Goal: Information Seeking & Learning: Learn about a topic

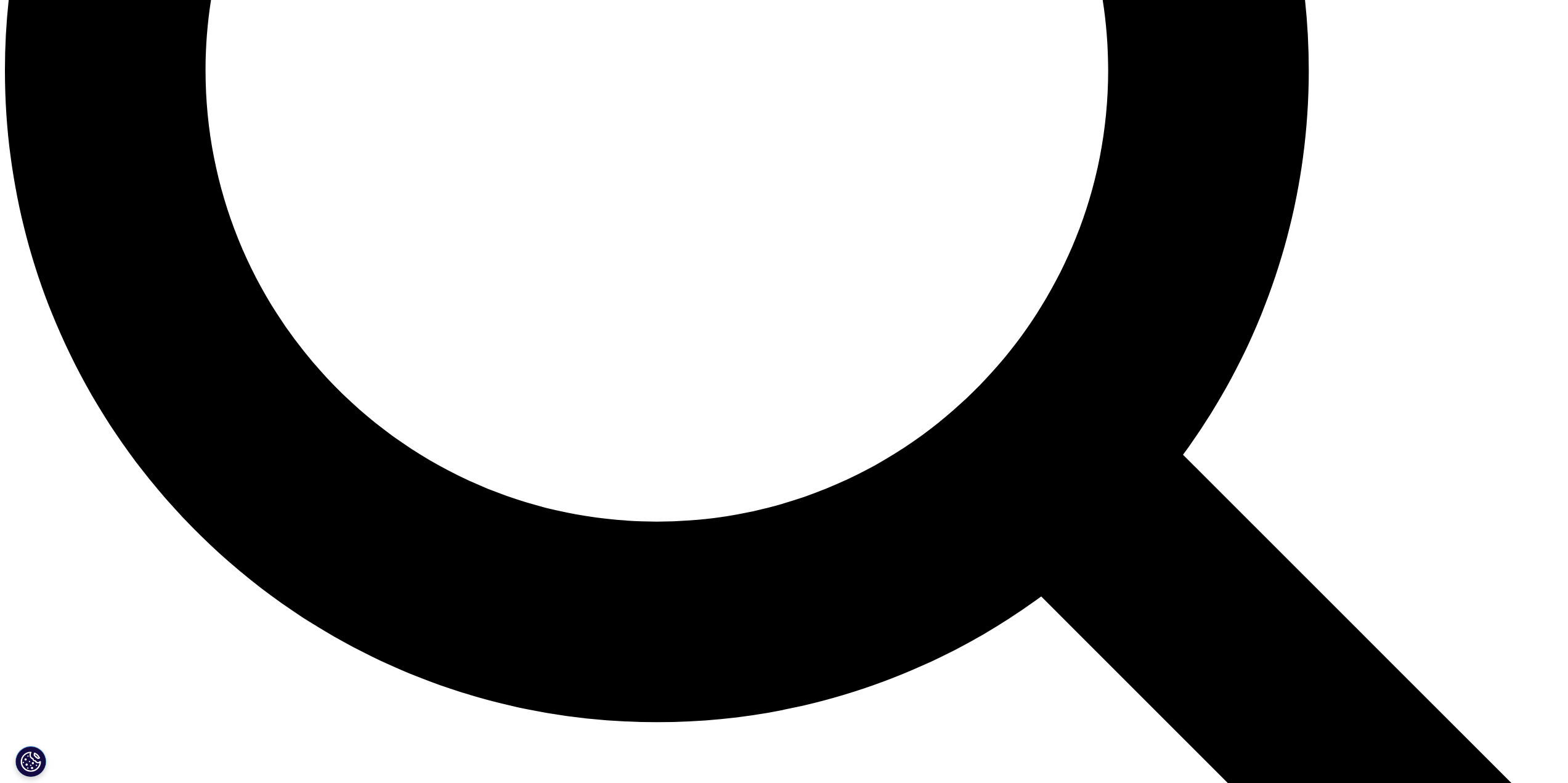
scroll to position [2160, 0]
